Goal: Check status

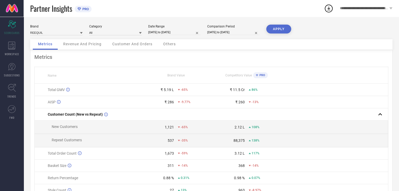
click at [174, 31] on input "[DATE] to [DATE]" at bounding box center [174, 33] width 52 height 6
select select "6"
select select "2025"
select select "7"
select select "2025"
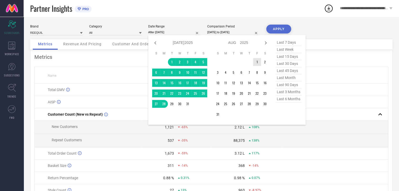
click at [258, 62] on td "1" at bounding box center [257, 62] width 8 height 8
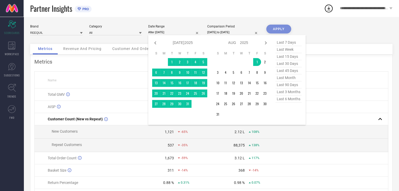
click at [295, 65] on span "last 30 days" at bounding box center [288, 63] width 26 height 7
type input "[DATE] to [DATE]"
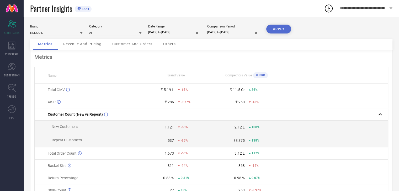
click at [168, 34] on input "[DATE] to [DATE]" at bounding box center [174, 33] width 52 height 6
select select "7"
select select "2025"
select select "8"
select select "2025"
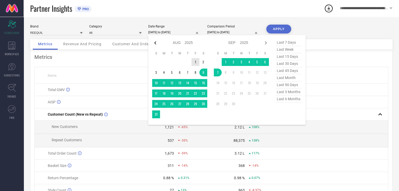
click at [156, 42] on icon at bounding box center [155, 43] width 6 height 6
select select "6"
select select "2025"
select select "7"
select select "2025"
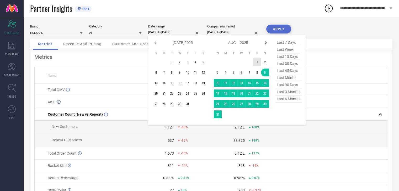
click at [265, 42] on icon at bounding box center [266, 43] width 6 height 6
select select "7"
select select "2025"
select select "8"
select select "2025"
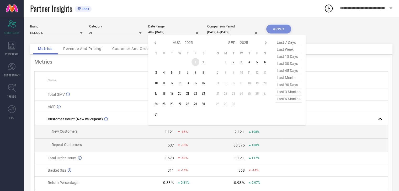
click at [194, 62] on td "1" at bounding box center [195, 62] width 8 height 8
click at [290, 63] on span "last 30 days" at bounding box center [288, 63] width 26 height 7
type input "[DATE] to [DATE]"
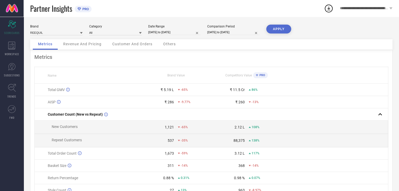
click at [283, 23] on div "Brand REEQUIL Category All Date Range [DATE] to [DATE] Comparison Period [DATE]…" at bounding box center [211, 117] width 375 height 201
click at [281, 28] on button "APPLY" at bounding box center [278, 29] width 25 height 9
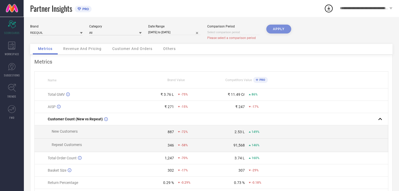
click at [181, 34] on input "[DATE] to [DATE]" at bounding box center [174, 33] width 52 height 6
select select "7"
select select "2025"
select select "8"
select select "2025"
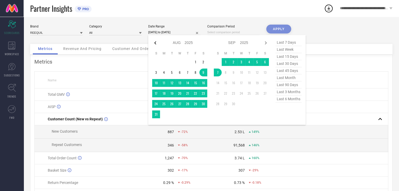
click at [156, 40] on icon at bounding box center [155, 43] width 6 height 6
select select "6"
select select "2025"
select select "7"
select select "2025"
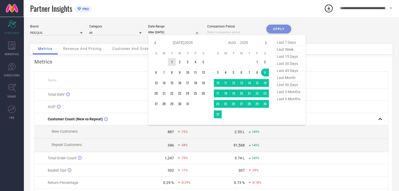
click at [173, 63] on td "1" at bounding box center [172, 62] width 8 height 8
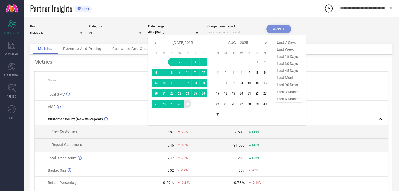
type input "[DATE] to [DATE]"
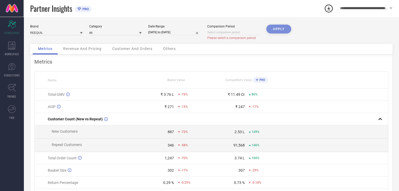
click at [234, 32] on input at bounding box center [233, 33] width 52 height 6
select select "8"
select select "2025"
select select "9"
select select "2025"
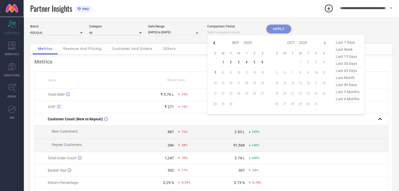
click at [213, 43] on icon at bounding box center [214, 43] width 6 height 6
select select "7"
select select "2025"
select select "8"
select select "2025"
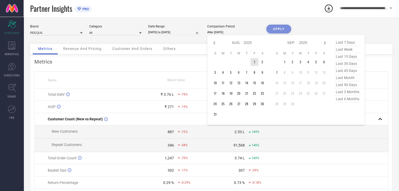
click at [253, 63] on td "1" at bounding box center [254, 62] width 8 height 8
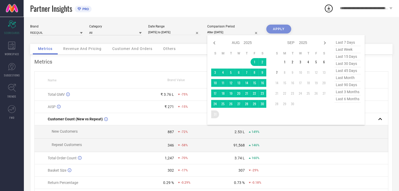
type input "[DATE] to [DATE]"
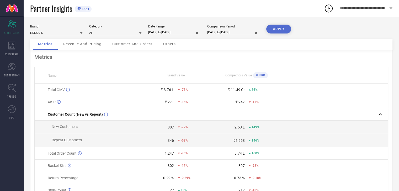
click at [285, 29] on button "APPLY" at bounding box center [278, 29] width 25 height 9
